Goal: Information Seeking & Learning: Check status

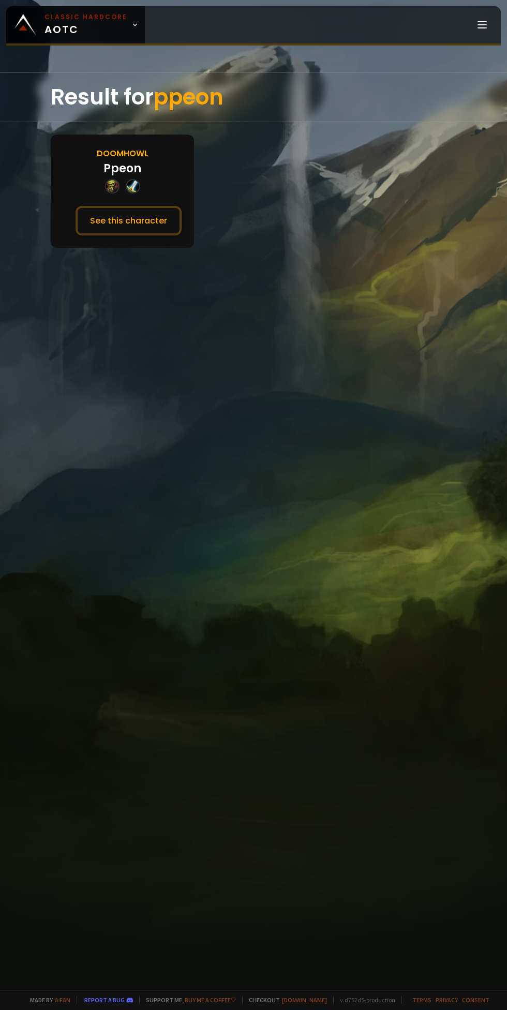
click at [150, 230] on button "See this character" at bounding box center [129, 221] width 106 height 30
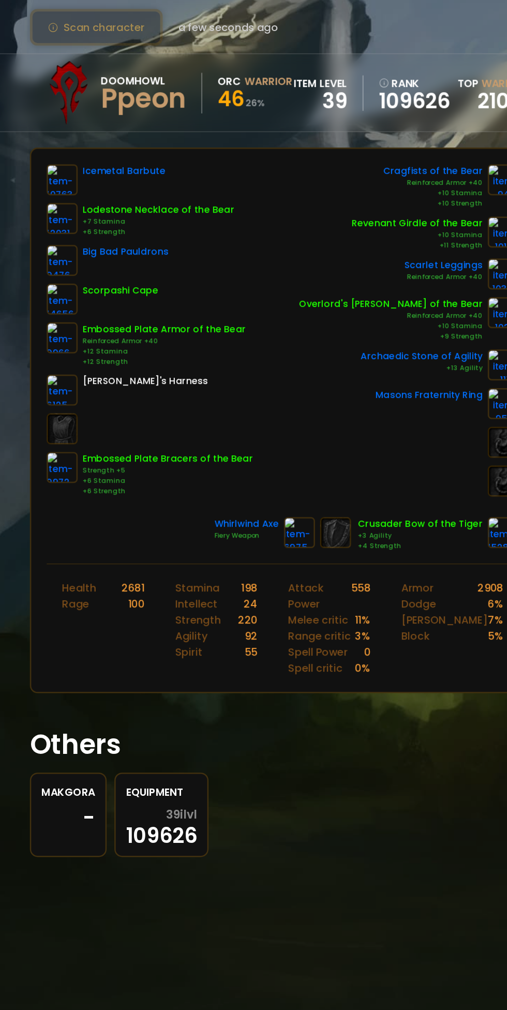
click at [126, 210] on div "Icemetal Barbute" at bounding box center [126, 209] width 66 height 25
click at [81, 219] on img at bounding box center [76, 209] width 25 height 25
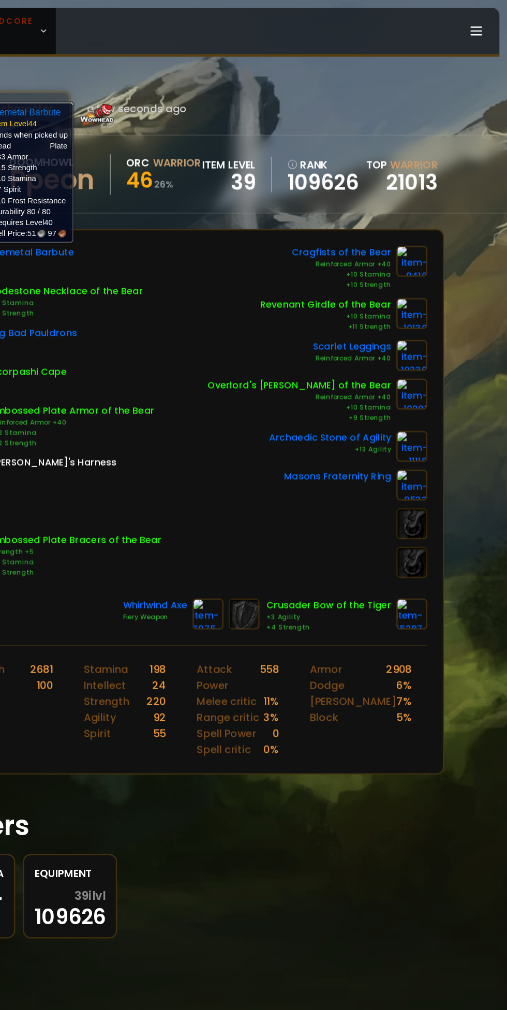
click at [429, 500] on link at bounding box center [430, 492] width 25 height 25
